Goal: Find contact information: Find contact information

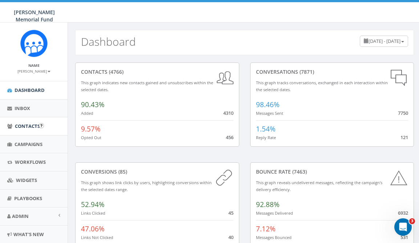
click at [34, 125] on span "Contacts" at bounding box center [27, 126] width 25 height 7
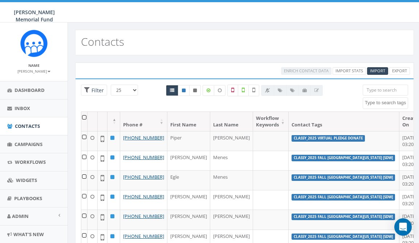
select select
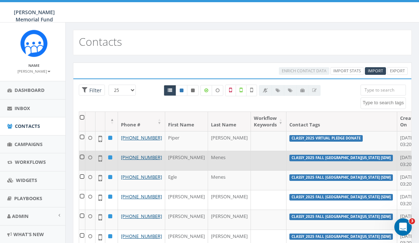
scroll to position [0, 2]
click at [165, 163] on td "Melanie" at bounding box center [186, 161] width 43 height 20
copy td "Melanie"
